Goal: Participate in discussion

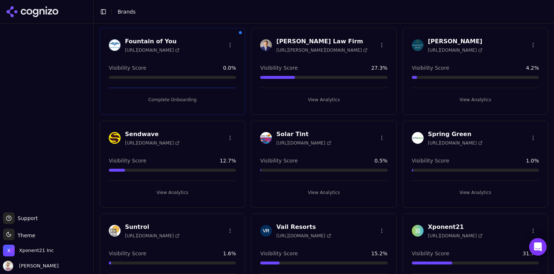
scroll to position [160, 0]
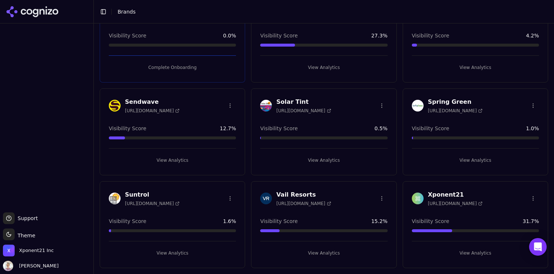
click at [449, 195] on h3 "Xponent21" at bounding box center [455, 194] width 55 height 9
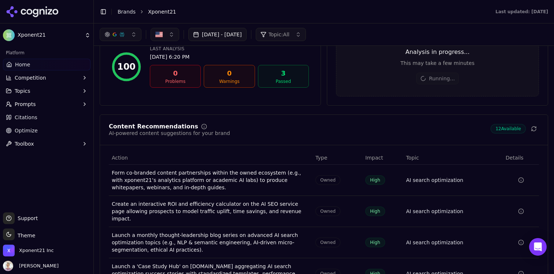
scroll to position [901, 0]
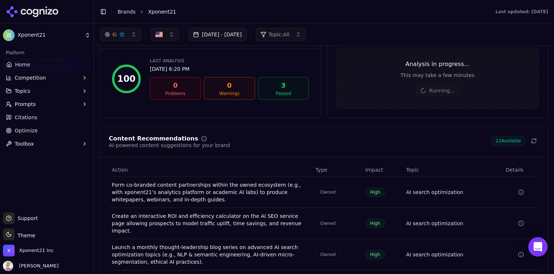
click at [532, 246] on div "Open Intercom Messenger" at bounding box center [538, 246] width 19 height 19
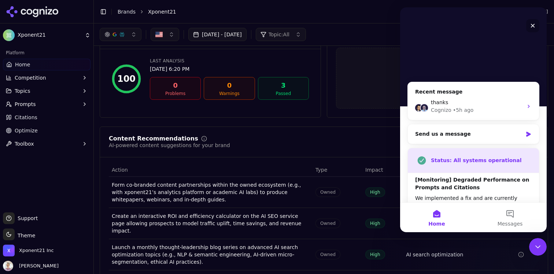
scroll to position [0, 0]
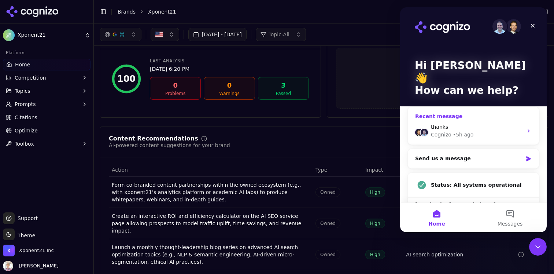
click at [452, 117] on div "thanks Cognizo • 5h ago" at bounding box center [473, 130] width 131 height 27
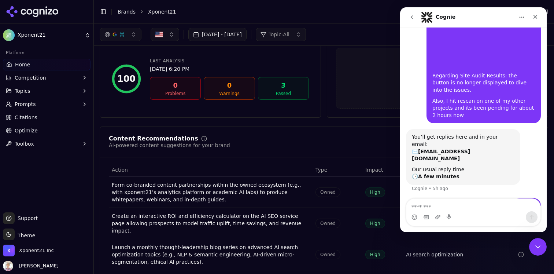
scroll to position [36, 0]
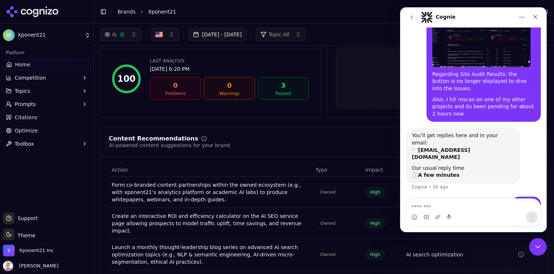
click at [370, 131] on div "Content Recommendations AI-powered content suggestions for your brand 12 Availa…" at bounding box center [324, 242] width 449 height 233
click at [370, 107] on div "Analysis in progress... This may take a few minutes Running..." at bounding box center [437, 78] width 203 height 61
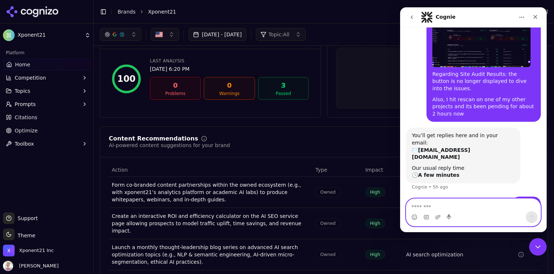
click at [437, 210] on textarea "Message…" at bounding box center [474, 205] width 134 height 12
type textarea "**********"
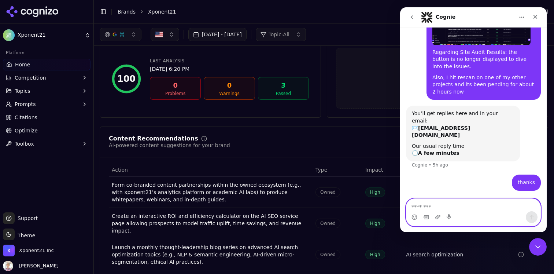
scroll to position [58, 0]
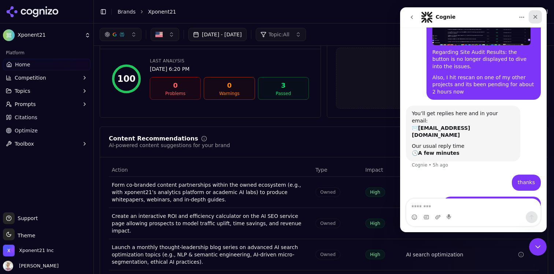
click at [538, 22] on div "Close" at bounding box center [535, 16] width 13 height 13
